Goal: Complete application form

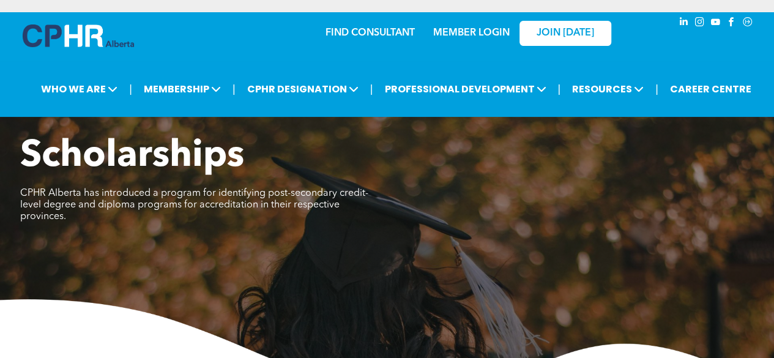
click at [468, 34] on link "MEMBER LOGIN" at bounding box center [471, 33] width 77 height 10
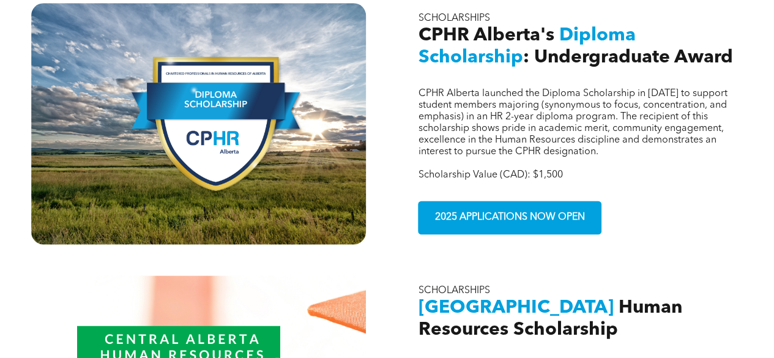
scroll to position [693, 0]
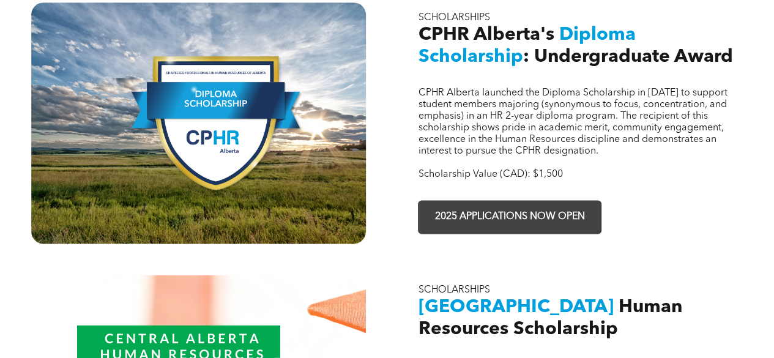
click at [524, 205] on span "2025 APPLICATIONS NOW OPEN" at bounding box center [510, 217] width 159 height 24
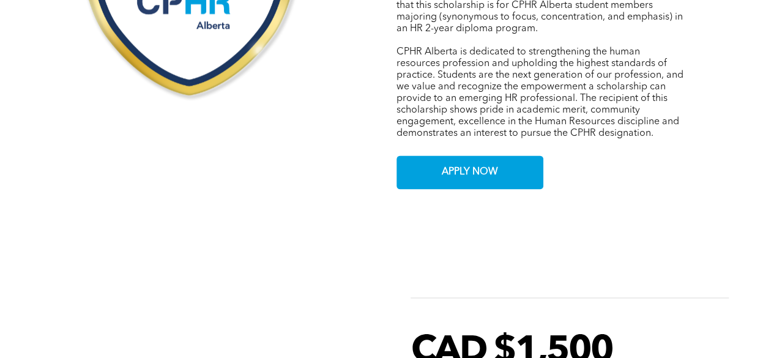
scroll to position [749, 0]
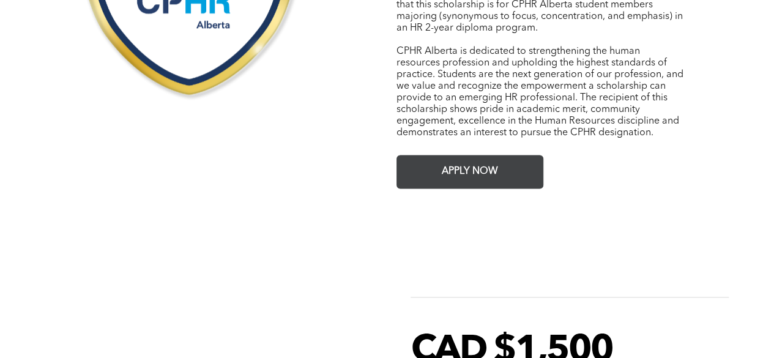
click at [482, 167] on span "APPLY NOW" at bounding box center [470, 172] width 65 height 24
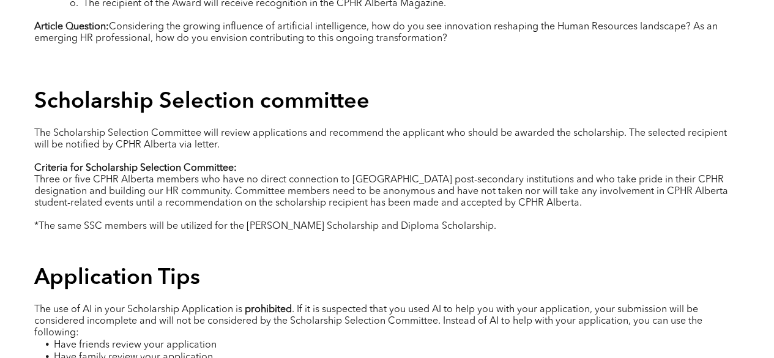
scroll to position [2028, 0]
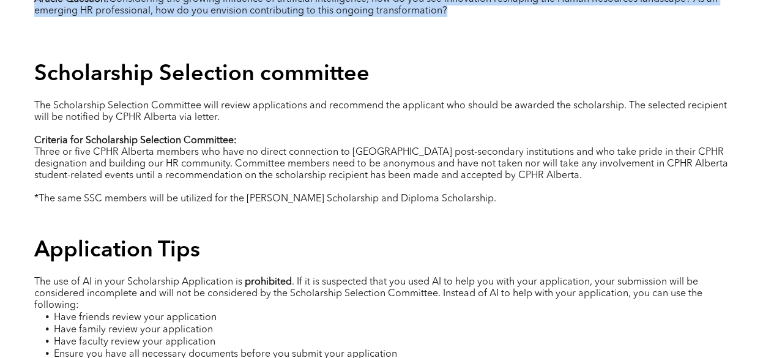
drag, startPoint x: 36, startPoint y: 18, endPoint x: 392, endPoint y: 25, distance: 356.4
copy div "Loremi do sitametcons: Adipisci elitseddoei te inc UTLA Etdolor magnaal Enimadm…"
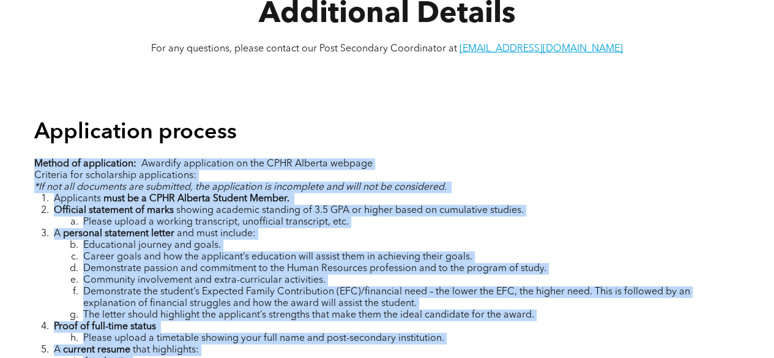
scroll to position [1549, 0]
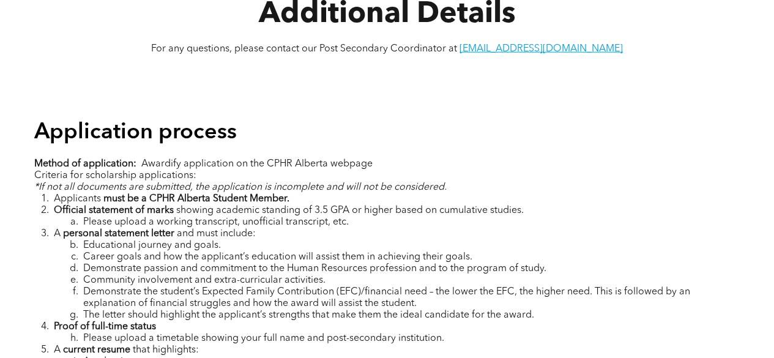
click at [334, 120] on h4 "Application process" at bounding box center [387, 133] width 706 height 26
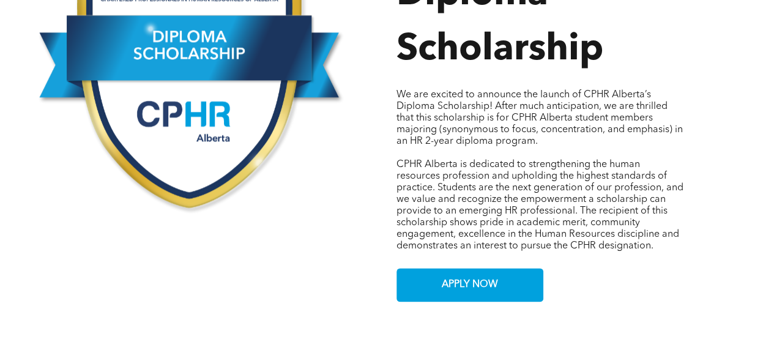
scroll to position [634, 0]
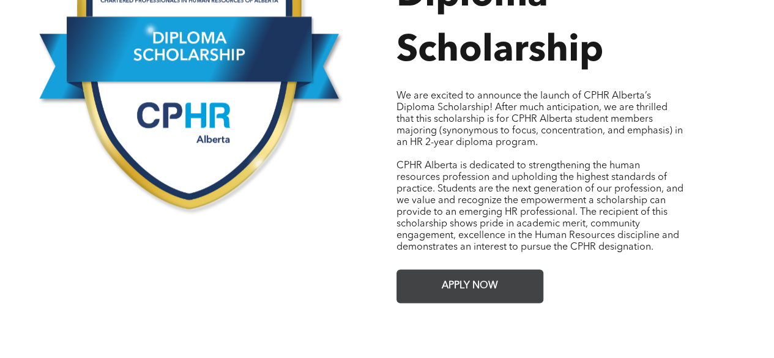
click at [443, 280] on span "APPLY NOW" at bounding box center [470, 286] width 65 height 24
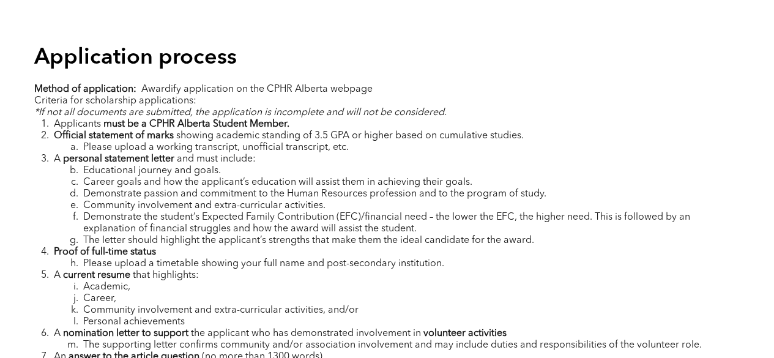
scroll to position [1624, 0]
